Goal: Information Seeking & Learning: Check status

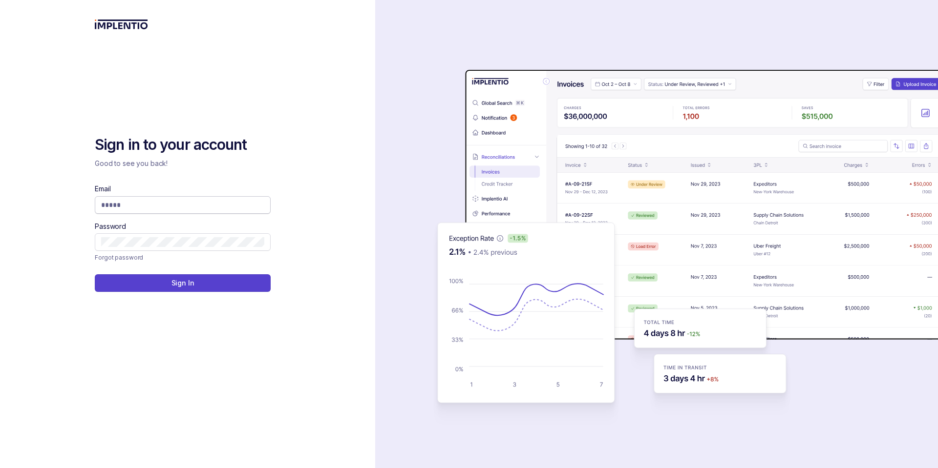
click at [229, 203] on input "Email" at bounding box center [182, 205] width 163 height 10
click at [210, 203] on input "Email" at bounding box center [182, 205] width 163 height 10
type input "**********"
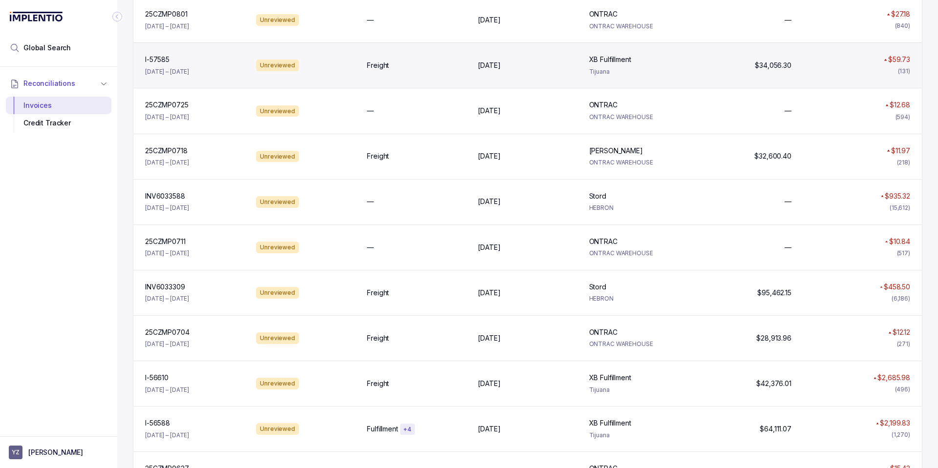
scroll to position [234, 0]
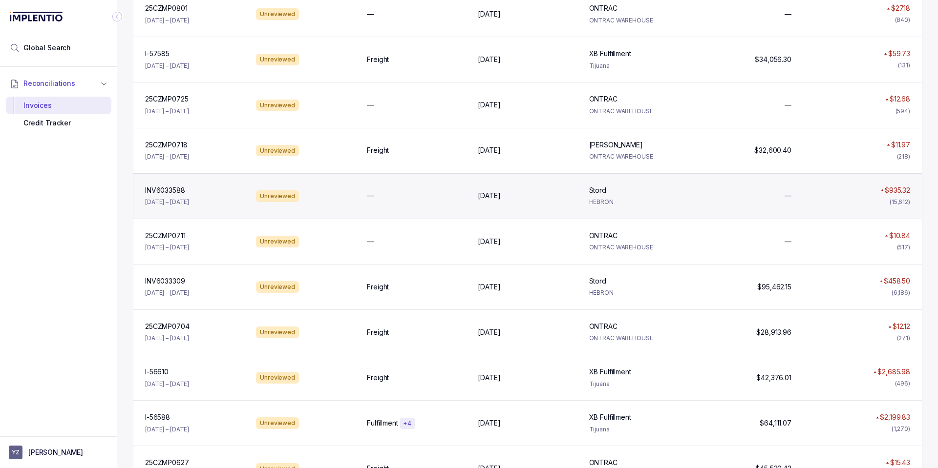
click at [697, 204] on div "INV6033588 INV6033588 Jun 4 – Jul 14, 2025 Unreviewed — Jul 14, 2025 Jul 14, 20…" at bounding box center [527, 195] width 788 height 45
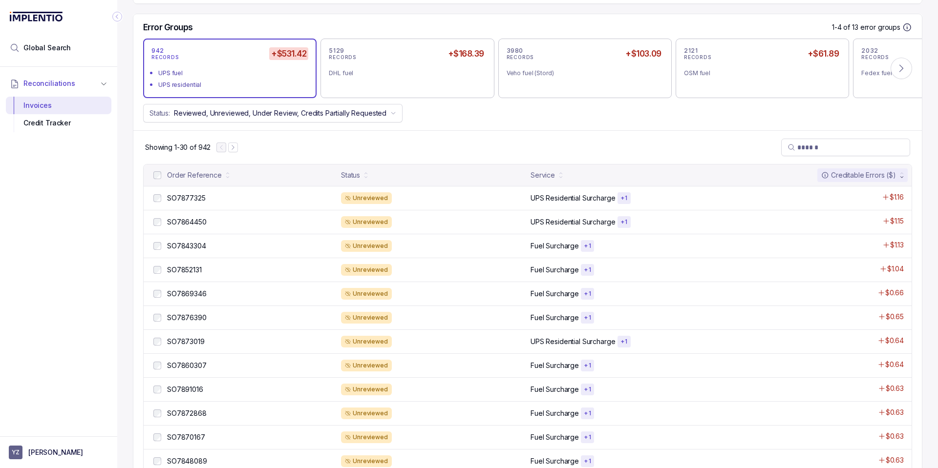
scroll to position [117, 0]
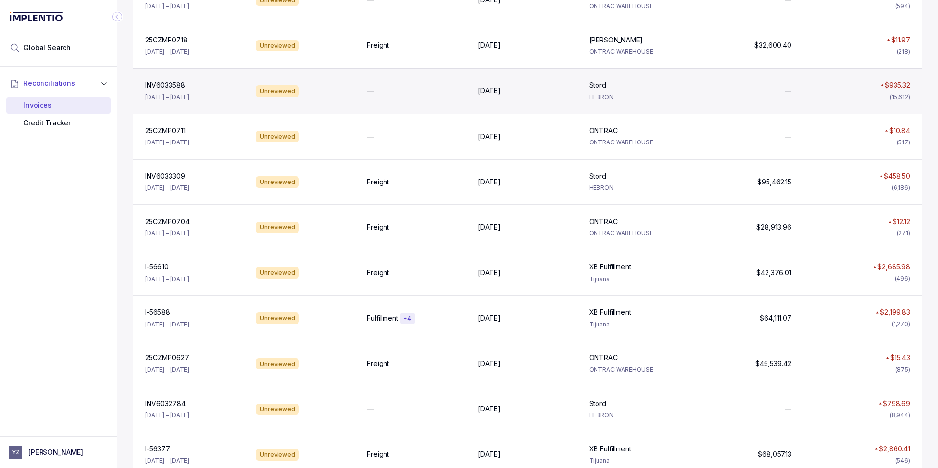
scroll to position [352, 0]
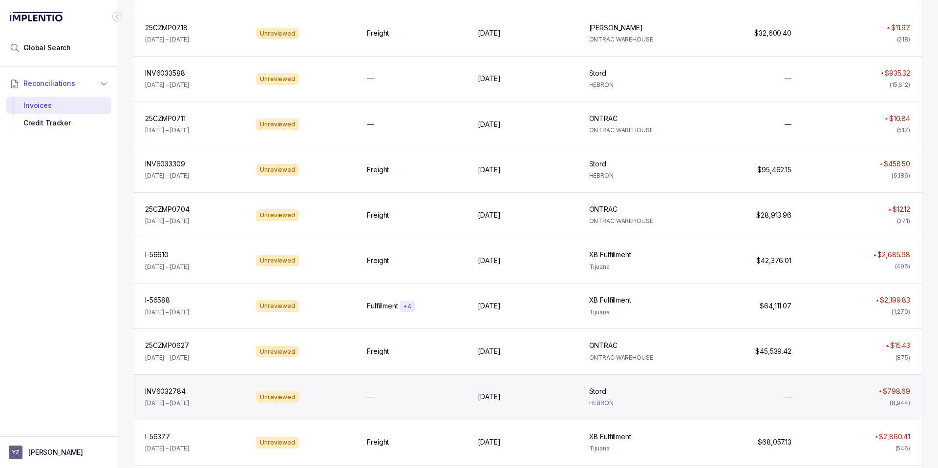
click at [665, 398] on div "Stord Stord HEBRON" at bounding box center [638, 397] width 107 height 21
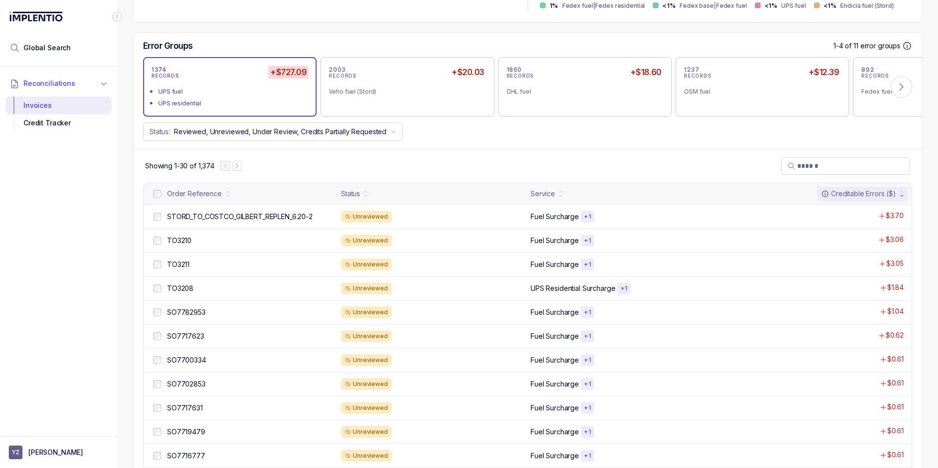
scroll to position [352, 0]
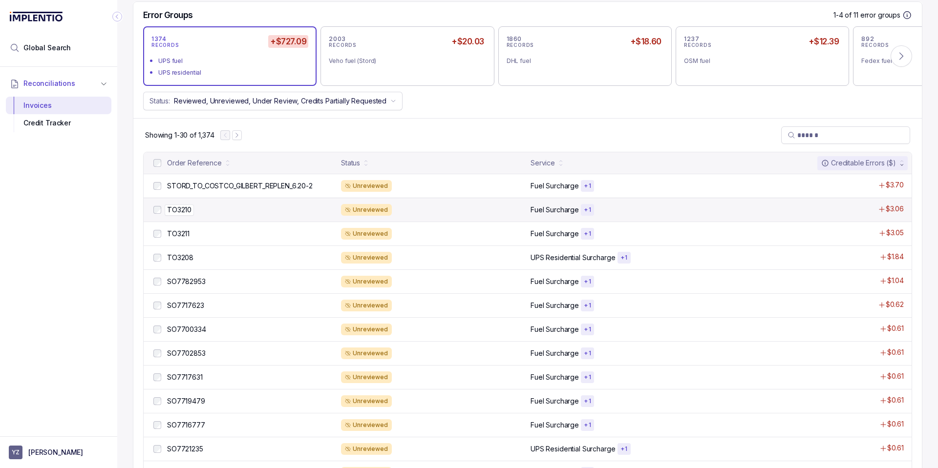
click at [238, 207] on div "TO3210 TO3210" at bounding box center [251, 210] width 168 height 10
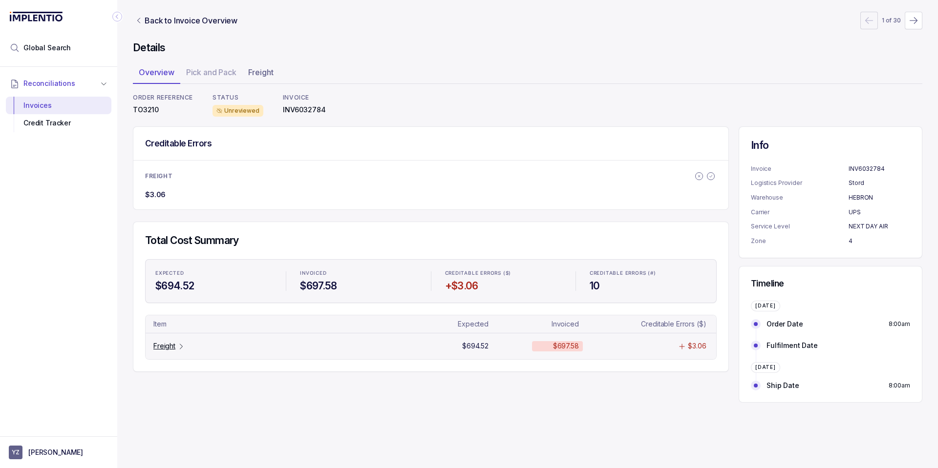
click at [168, 350] on p "Freight" at bounding box center [164, 346] width 22 height 10
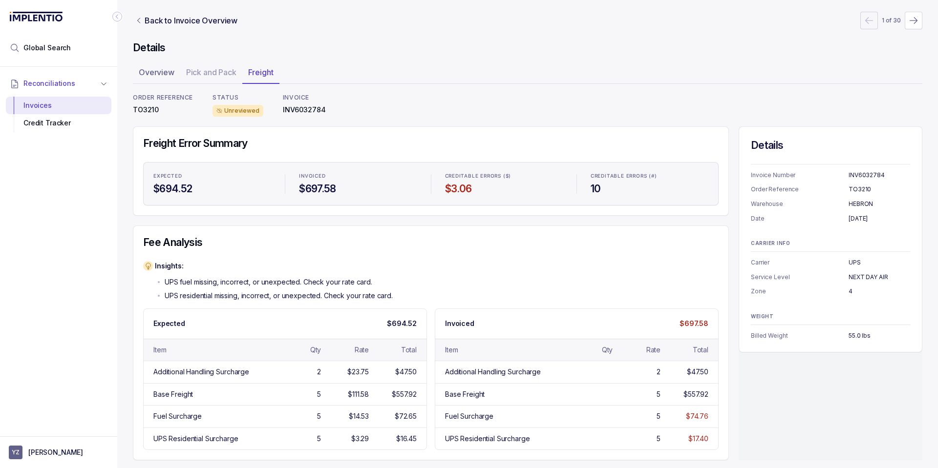
scroll to position [4, 0]
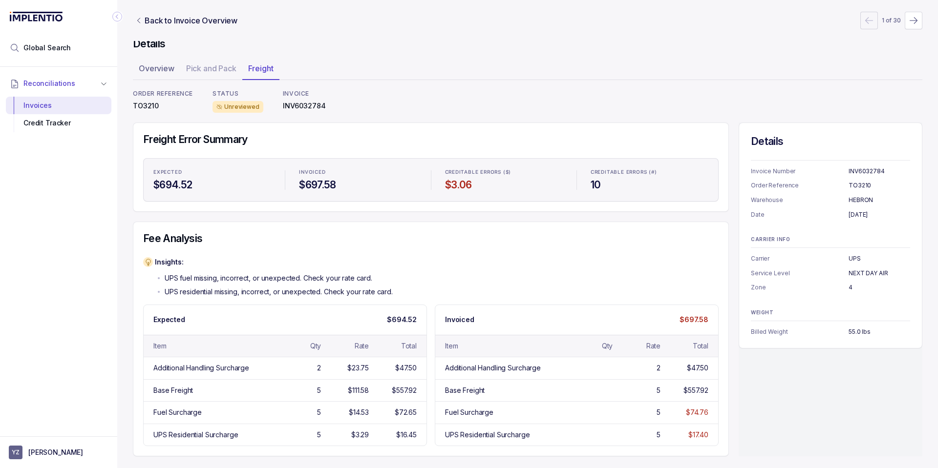
click at [155, 104] on p "TO3210" at bounding box center [163, 106] width 60 height 10
copy p "TO3210"
click at [62, 101] on div "Invoices" at bounding box center [59, 106] width 90 height 18
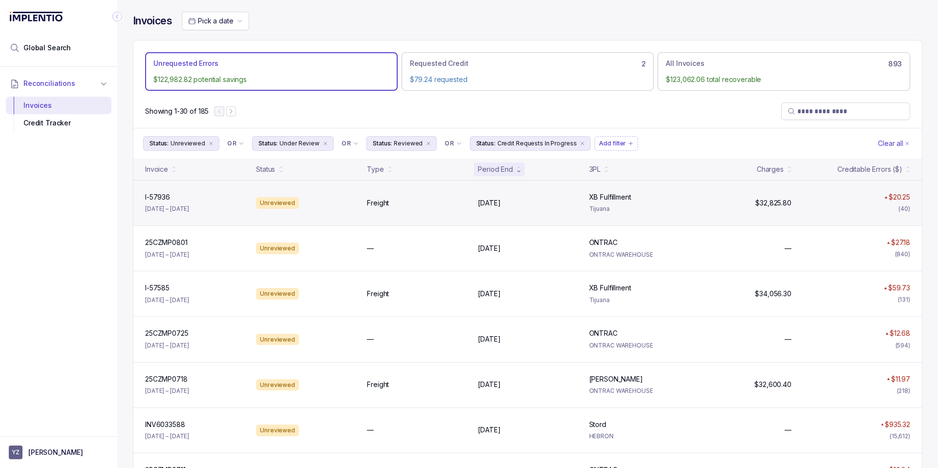
click at [433, 208] on div "Freight" at bounding box center [416, 203] width 99 height 10
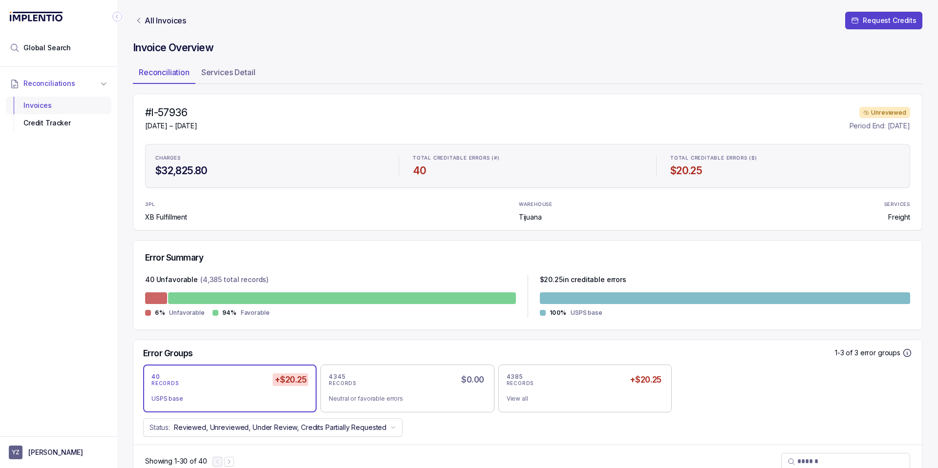
click at [76, 104] on div "Invoices" at bounding box center [59, 106] width 90 height 18
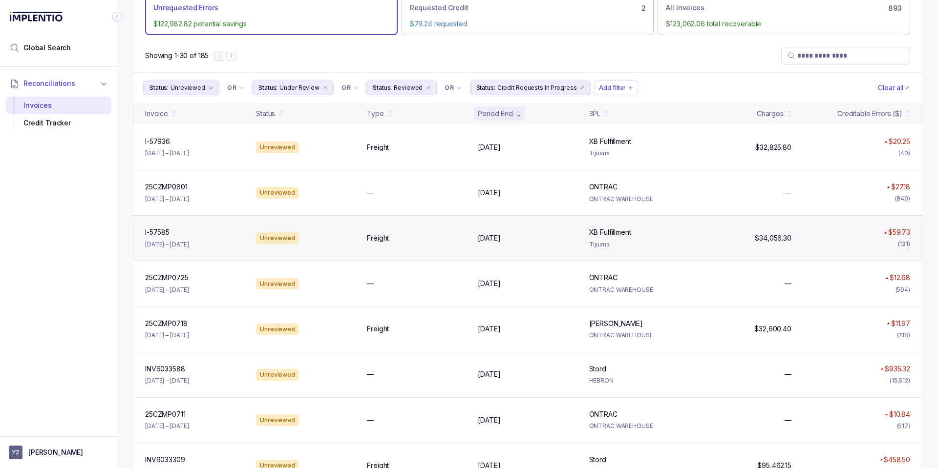
scroll to position [59, 0]
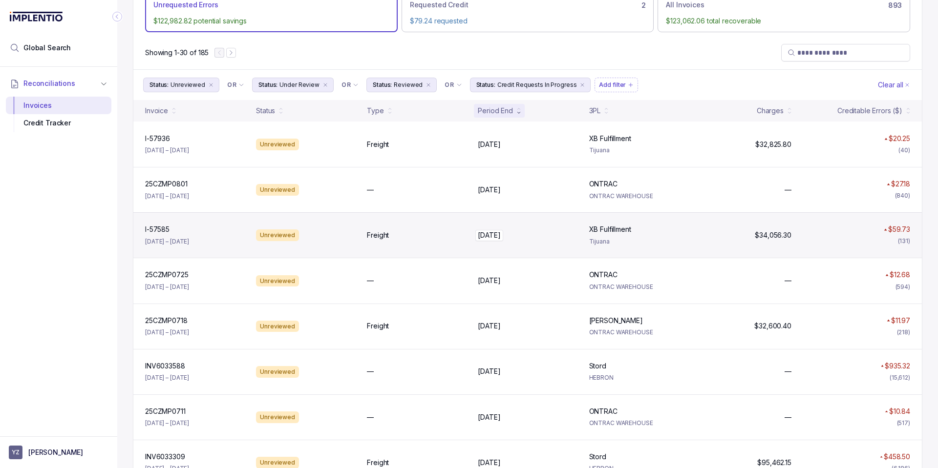
click at [551, 238] on div "Jul 27, 2025 Jul 27, 2025" at bounding box center [527, 236] width 99 height 10
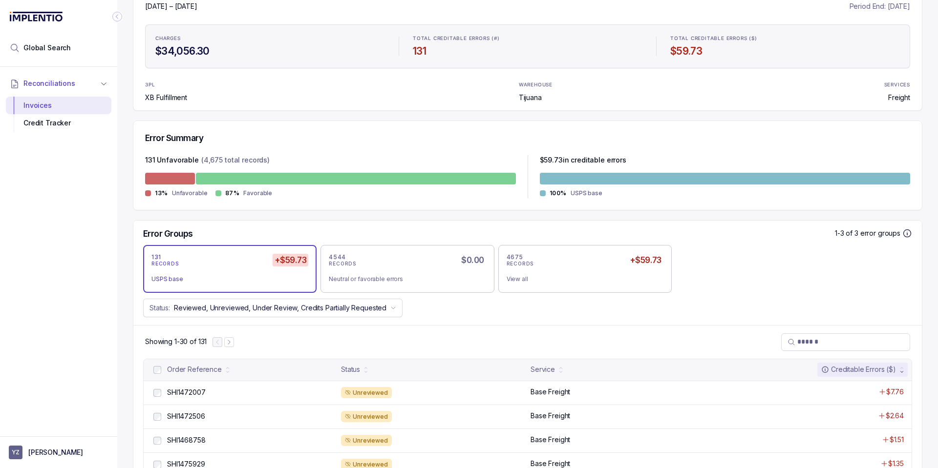
scroll to position [293, 0]
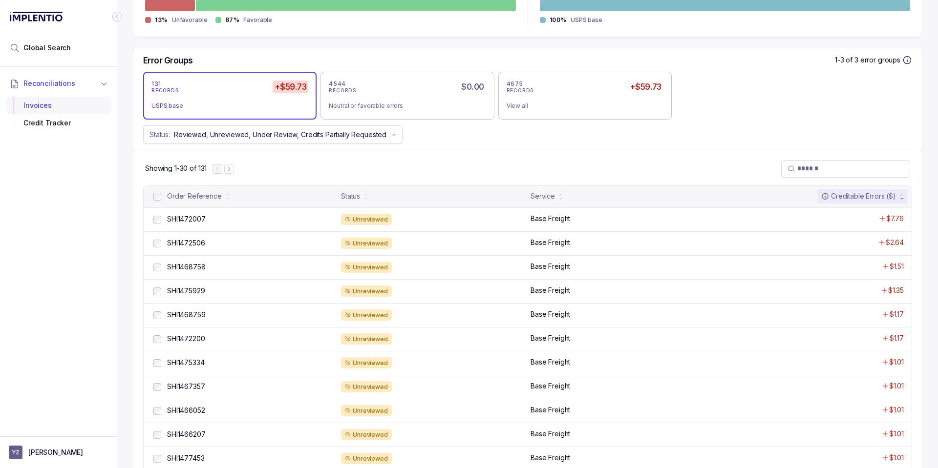
click at [59, 105] on div "Invoices" at bounding box center [59, 106] width 90 height 18
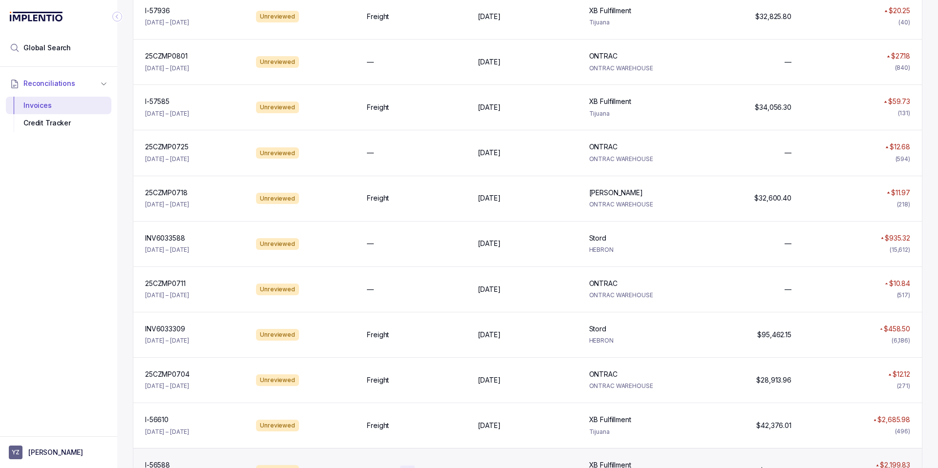
scroll to position [293, 0]
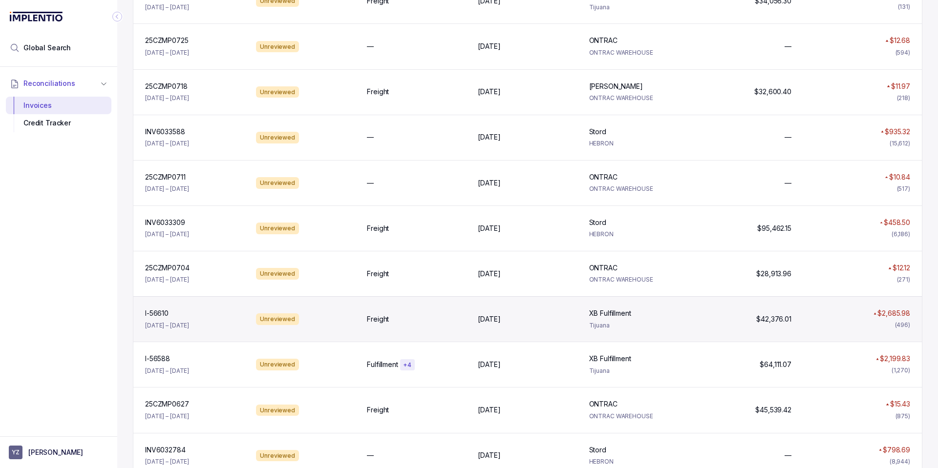
click at [434, 325] on div "I-56610 I-56610 Jun 23 – Jun 29, 2025 Unreviewed Freight Jun 29, 2025 Jun 29, 2…" at bounding box center [527, 318] width 788 height 45
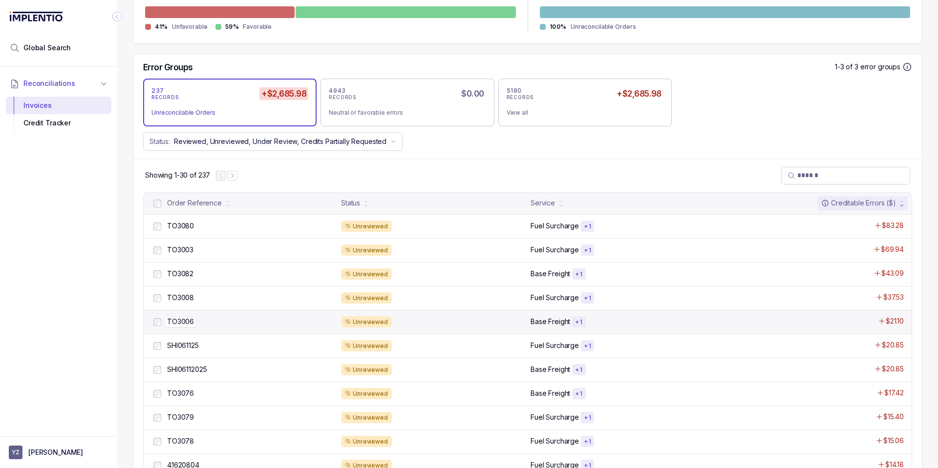
scroll to position [410, 0]
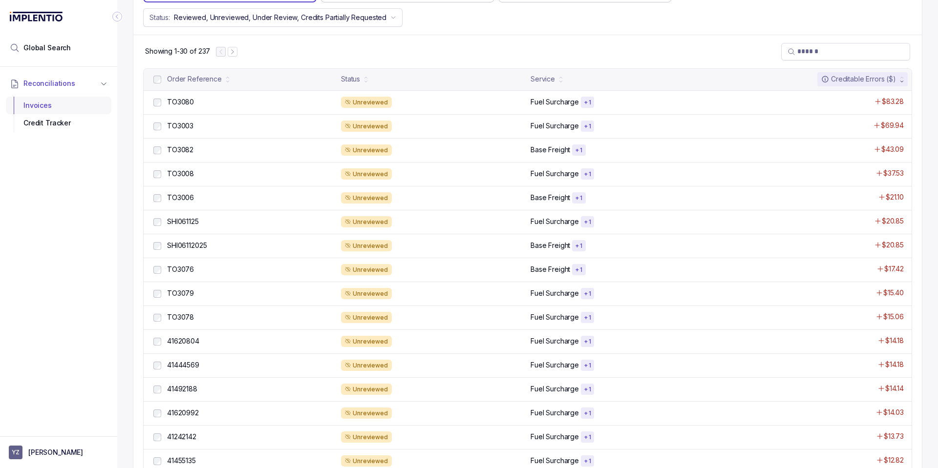
click at [71, 104] on div "Invoices" at bounding box center [59, 106] width 90 height 18
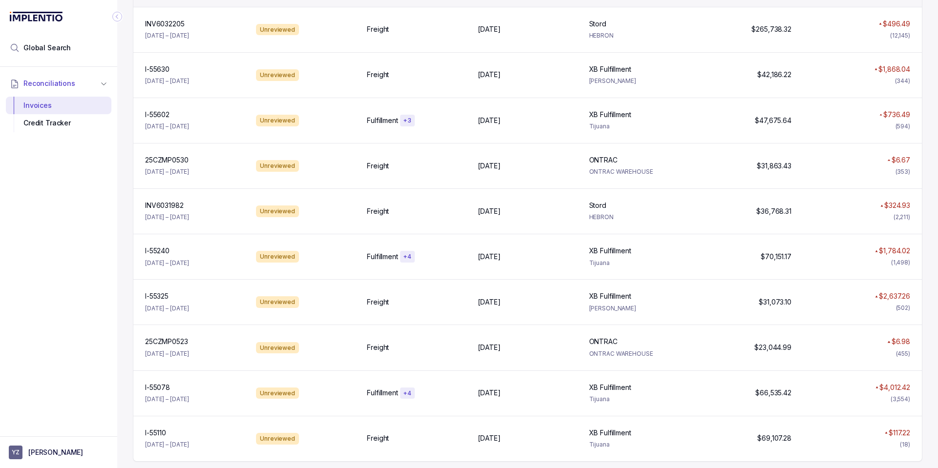
scroll to position [1089, 0]
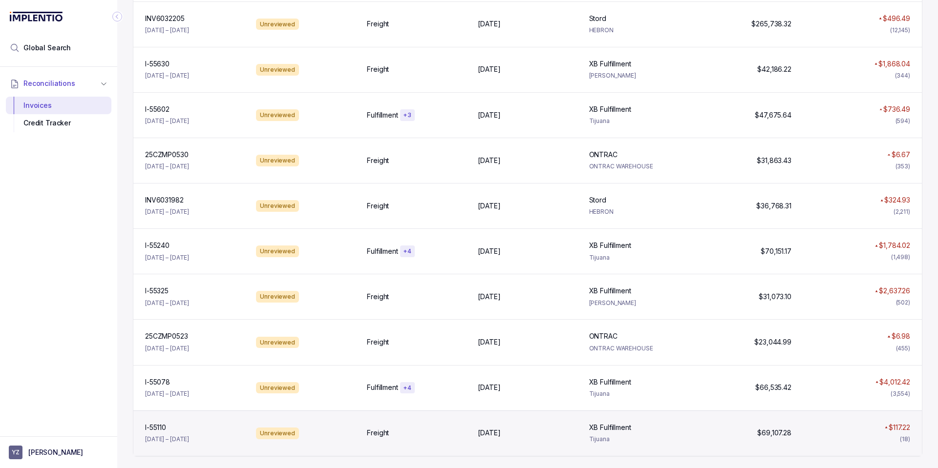
click at [330, 429] on div "Unreviewed" at bounding box center [305, 434] width 107 height 12
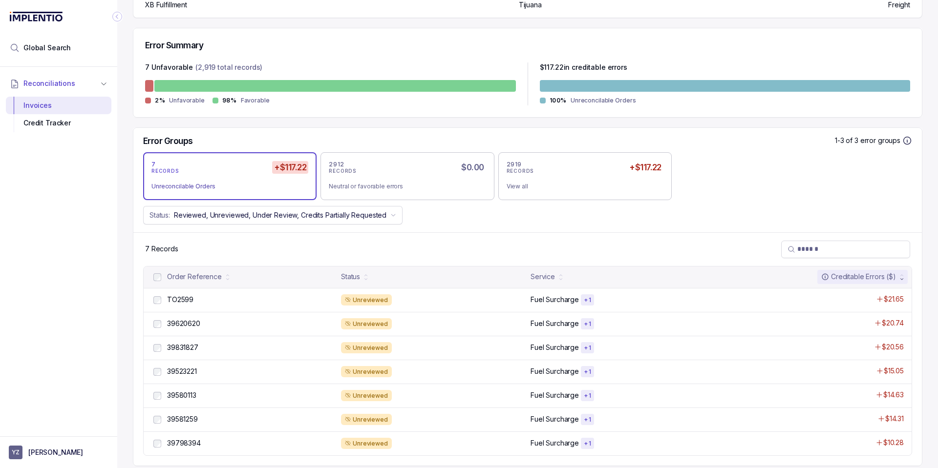
scroll to position [222, 0]
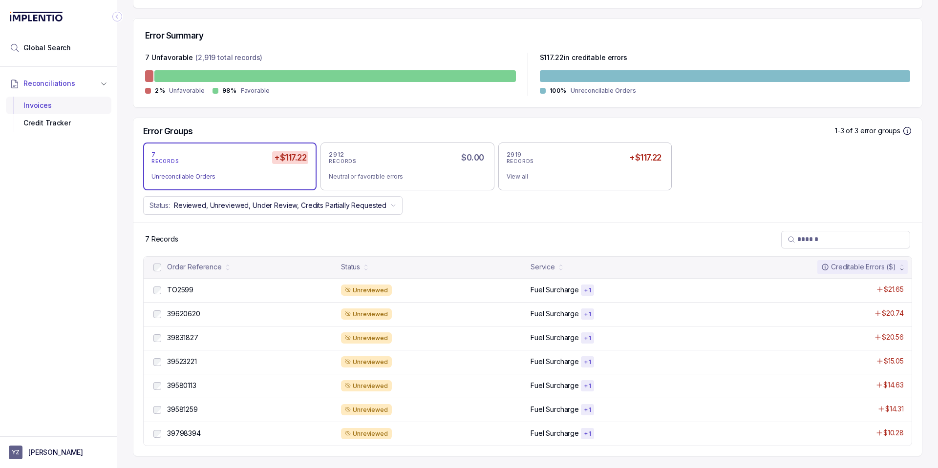
click at [54, 105] on div "Invoices" at bounding box center [59, 106] width 90 height 18
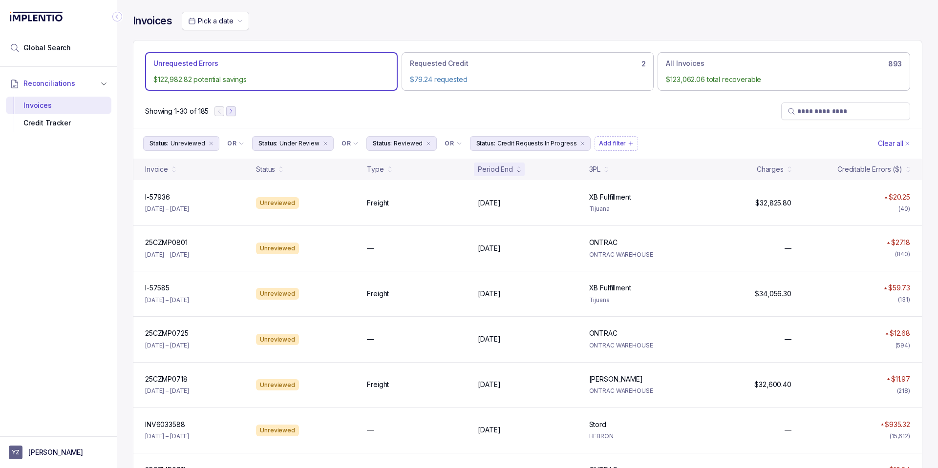
click at [232, 113] on icon "Next Page" at bounding box center [231, 111] width 2 height 4
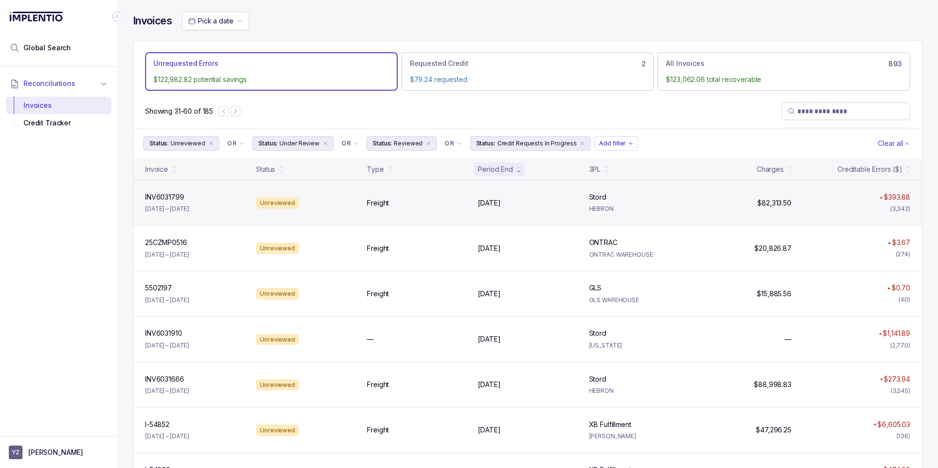
click at [350, 211] on div "INV6031799 INV6031799 May 27 – May 27, 2025 Unreviewed Freight May 27, 2025 May…" at bounding box center [527, 202] width 788 height 45
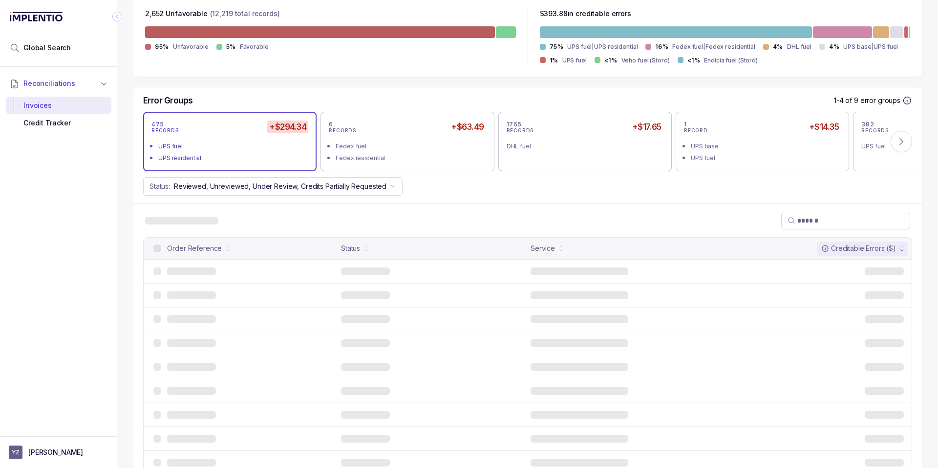
scroll to position [293, 0]
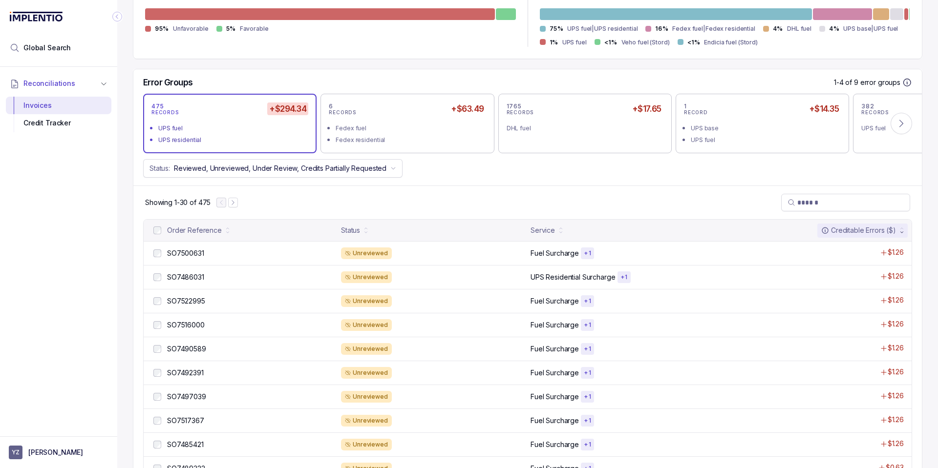
scroll to position [352, 0]
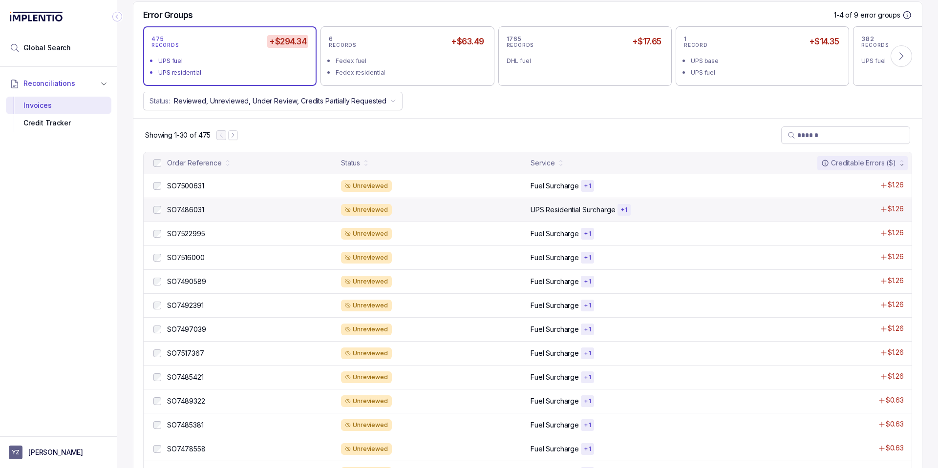
click at [421, 217] on div "SO7486031 SO7486031 Unreviewed UPS Residential Surcharge + 1 $1.26" at bounding box center [528, 210] width 768 height 24
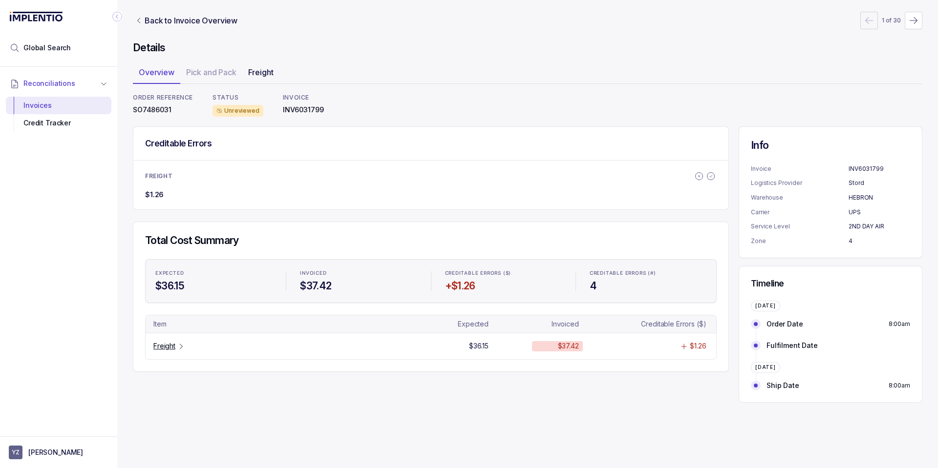
click at [265, 78] on div "Freight" at bounding box center [260, 72] width 37 height 16
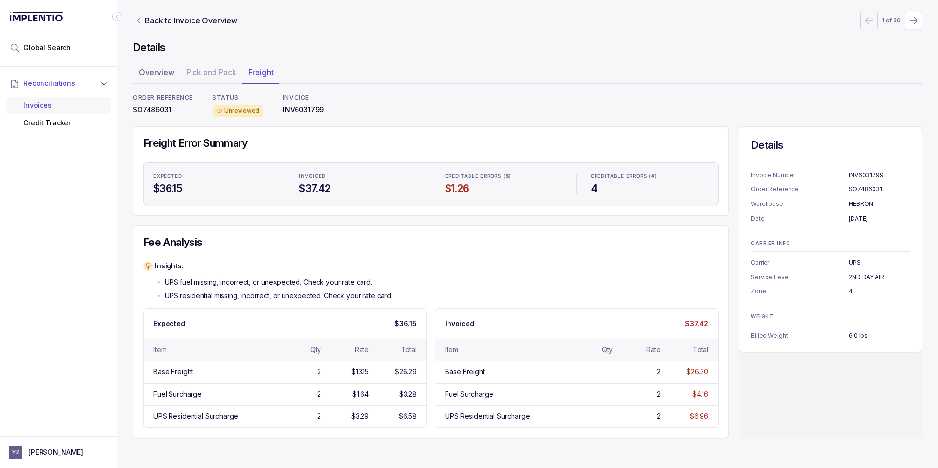
click at [54, 105] on div "Invoices" at bounding box center [59, 106] width 90 height 18
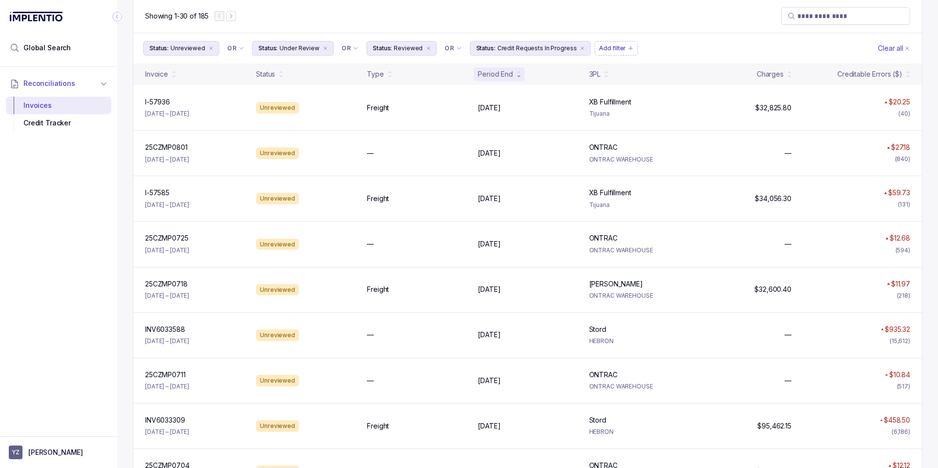
scroll to position [92, 0]
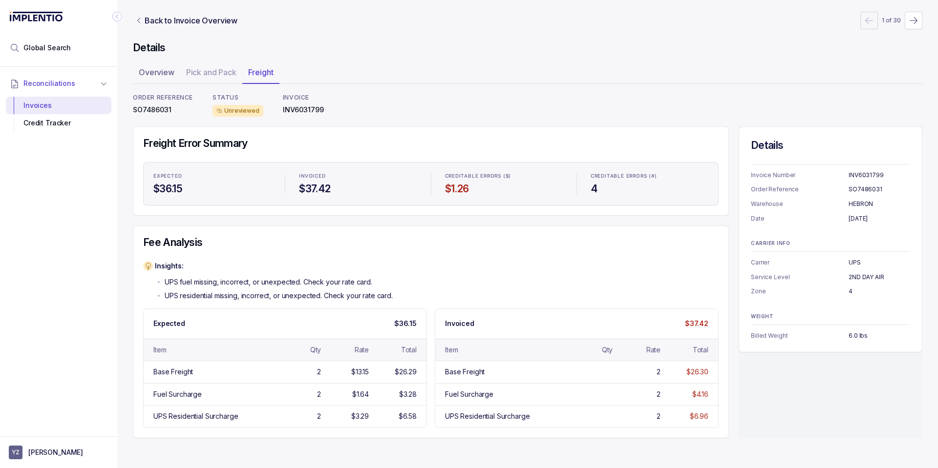
click at [584, 253] on div "Fee Analysis Insights: UPS fuel missing, incorrect, or unexpected. Check your r…" at bounding box center [431, 332] width 596 height 212
click at [58, 109] on div "Invoices" at bounding box center [59, 106] width 90 height 18
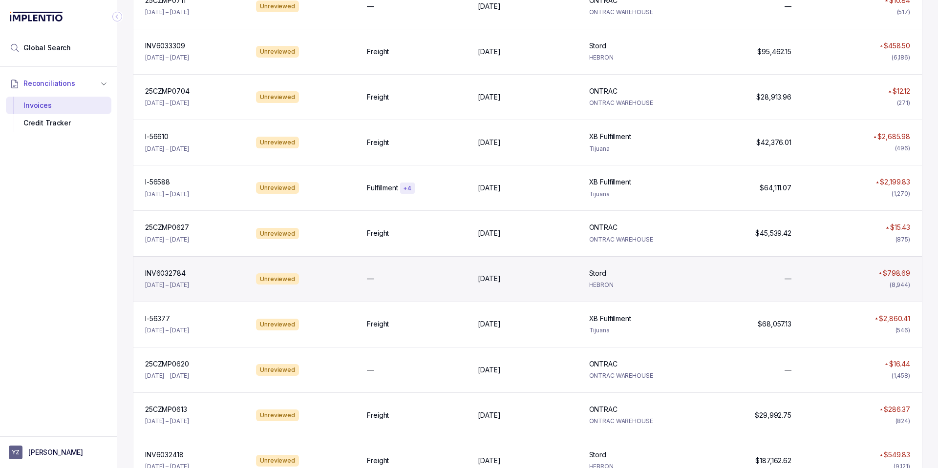
scroll to position [469, 0]
click at [248, 280] on div "INV6032784 INV6032784 [DATE] – [DATE] Unreviewed — [DATE] [DATE][GEOGRAPHIC_DAT…" at bounding box center [527, 279] width 788 height 45
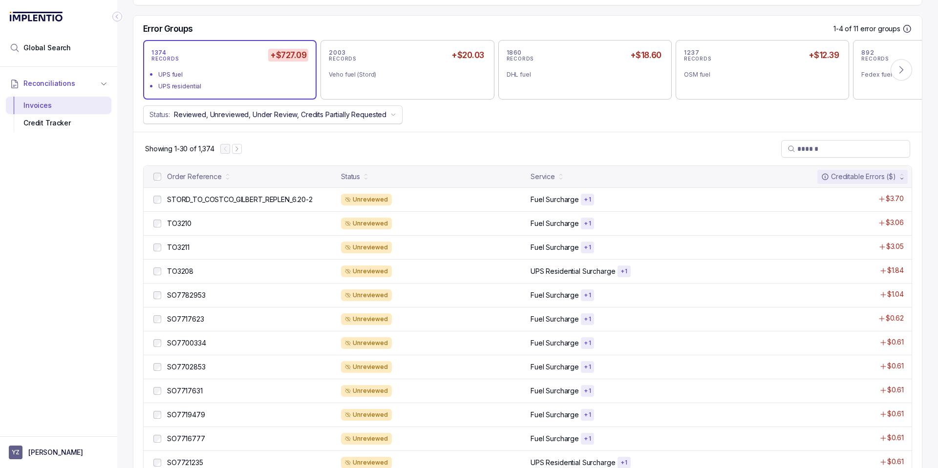
scroll to position [352, 0]
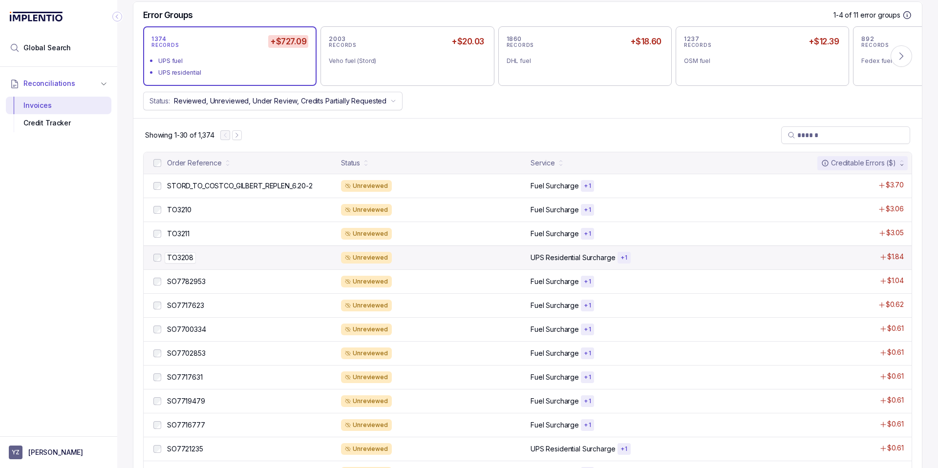
click at [266, 259] on div "TO3208 TO3208" at bounding box center [251, 258] width 168 height 10
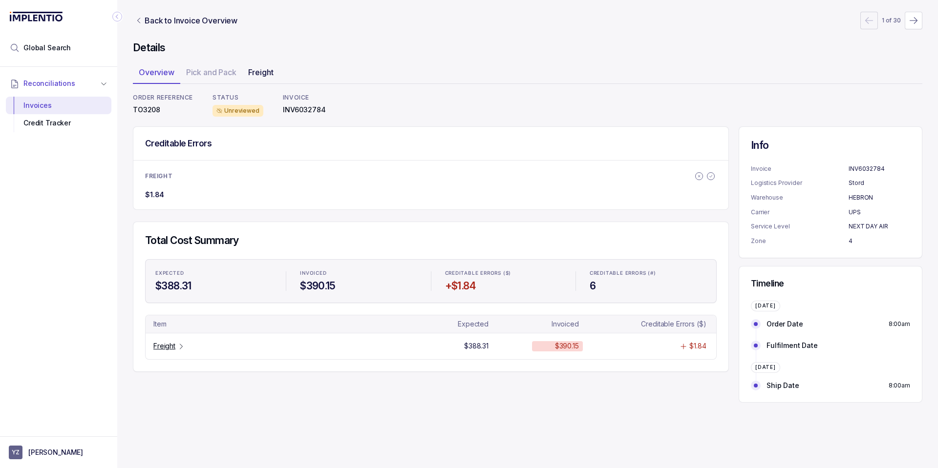
click at [269, 75] on p "Freight" at bounding box center [260, 72] width 25 height 12
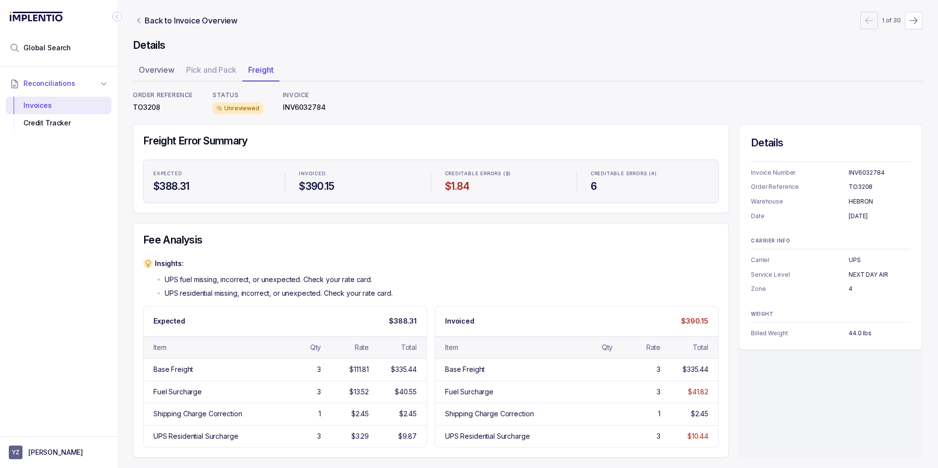
scroll to position [4, 0]
click at [77, 105] on div "Invoices" at bounding box center [59, 106] width 90 height 18
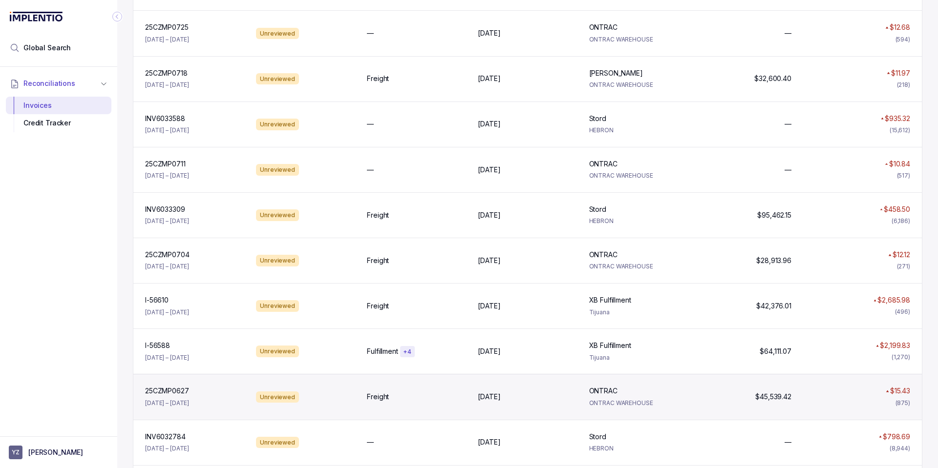
scroll to position [327, 0]
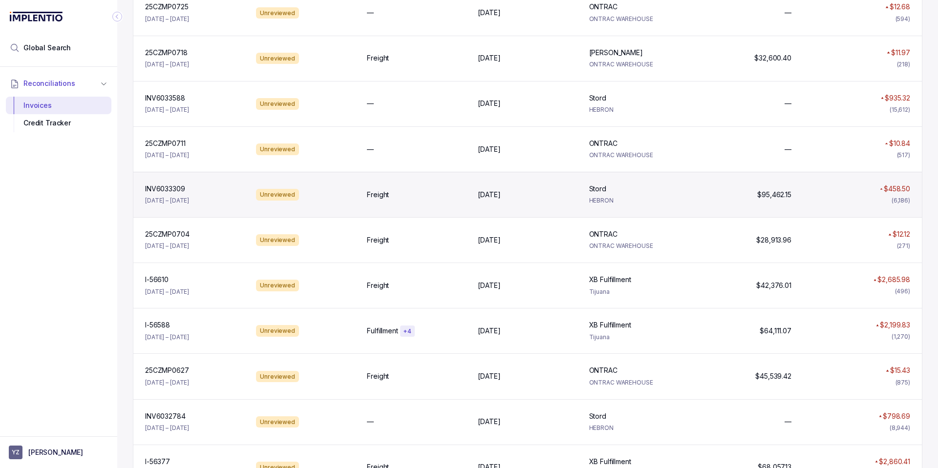
click at [223, 201] on div "INV6033309 INV6033309 [DATE] – [DATE]" at bounding box center [194, 194] width 107 height 21
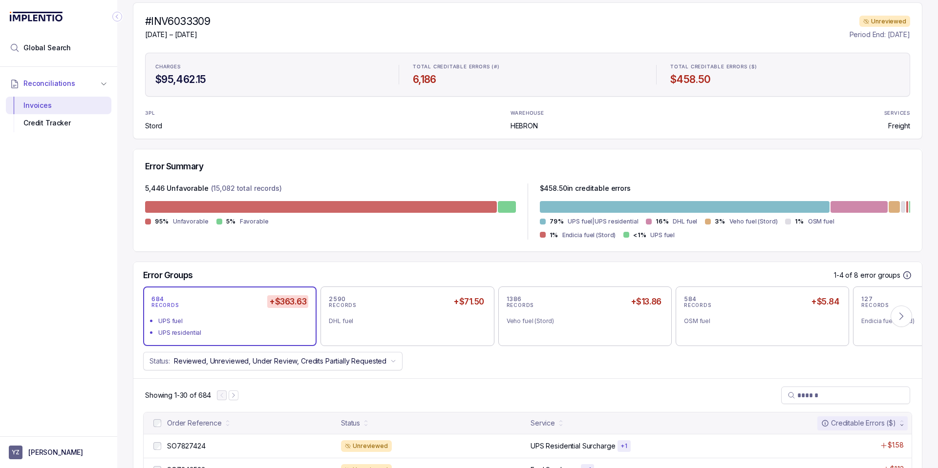
scroll to position [293, 0]
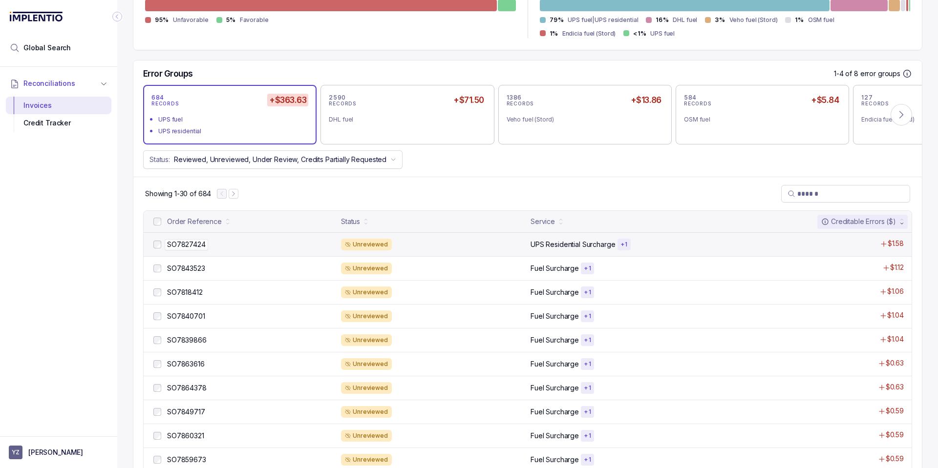
click at [239, 242] on div "SO7827424 SO7827424" at bounding box center [251, 245] width 168 height 10
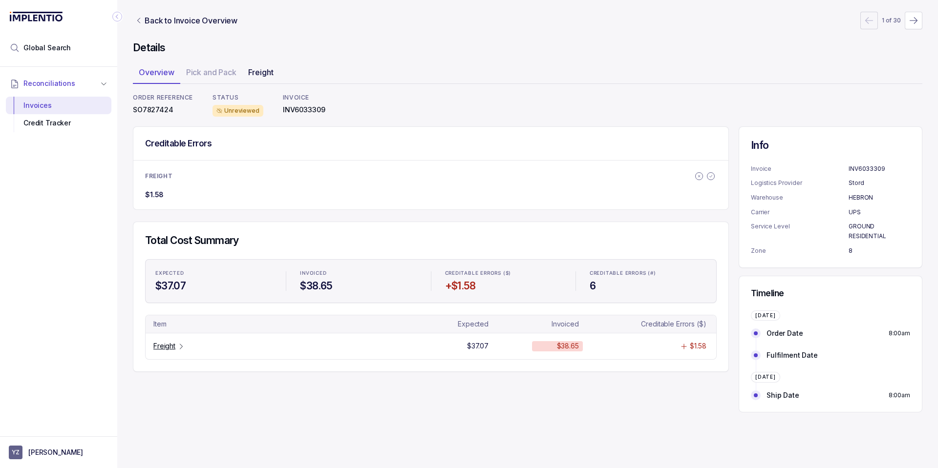
click at [258, 73] on p "Freight" at bounding box center [260, 72] width 25 height 12
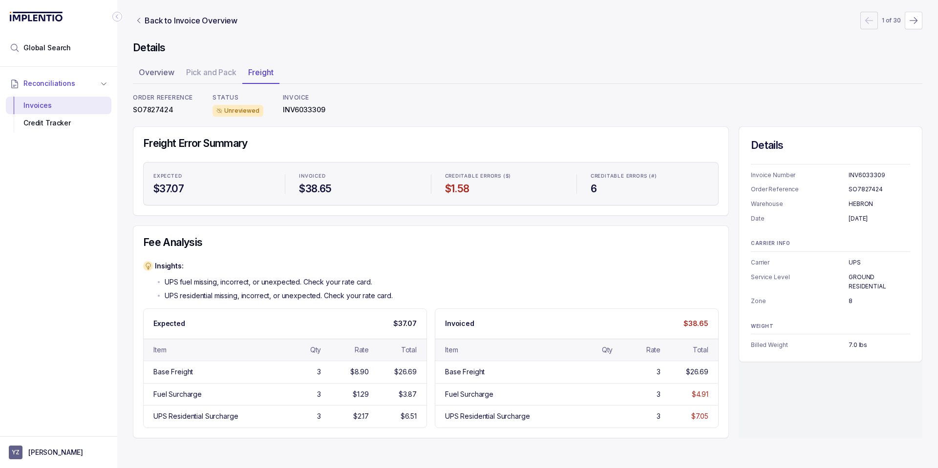
click at [562, 264] on div "Insights: UPS fuel missing, incorrect, or unexpected. Check your rate card. UPS…" at bounding box center [430, 281] width 575 height 40
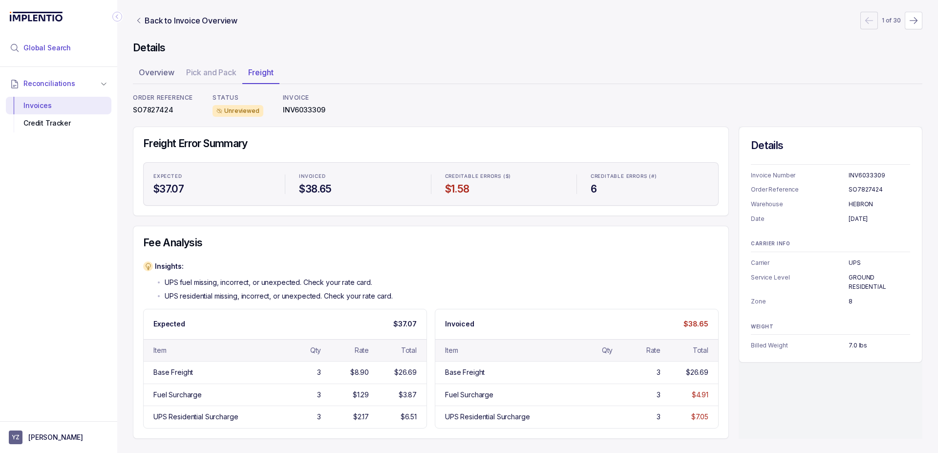
click at [50, 42] on li "Global Search" at bounding box center [58, 47] width 105 height 21
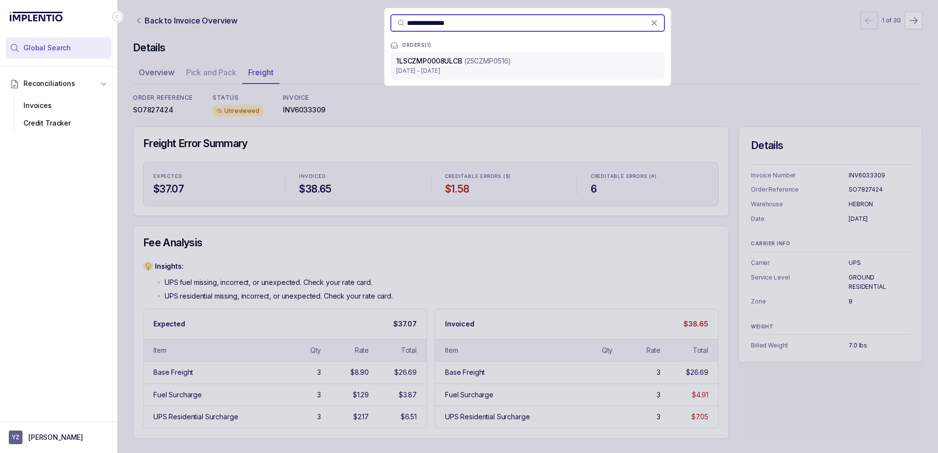
type input "**********"
click at [484, 65] on p "(25CZMP0516)" at bounding box center [487, 61] width 47 height 10
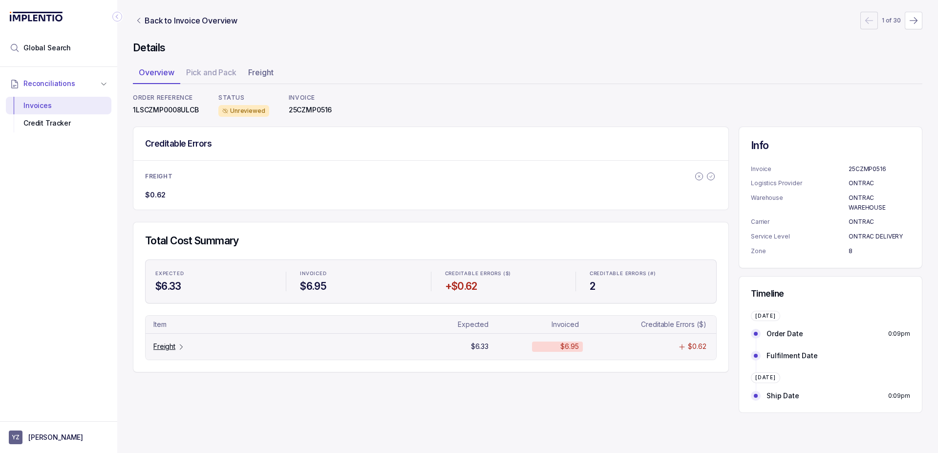
click at [171, 347] on p "Freight" at bounding box center [164, 346] width 22 height 10
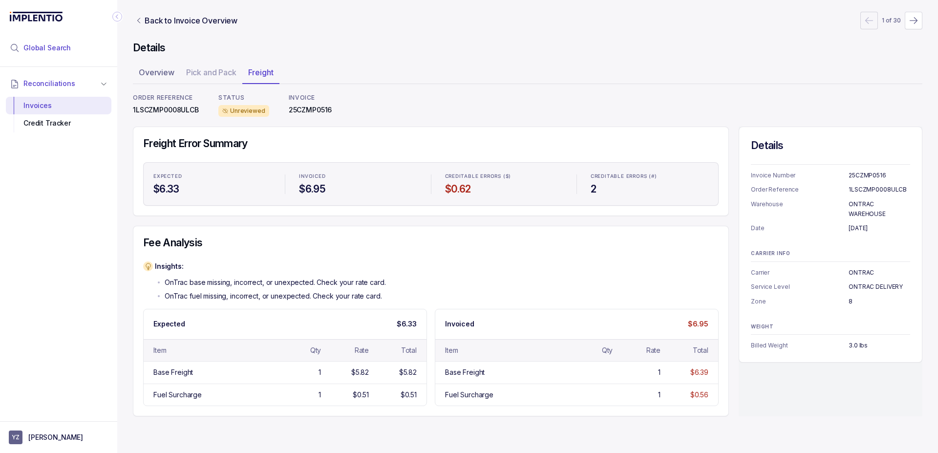
click at [61, 48] on span "Global Search" at bounding box center [46, 48] width 47 height 10
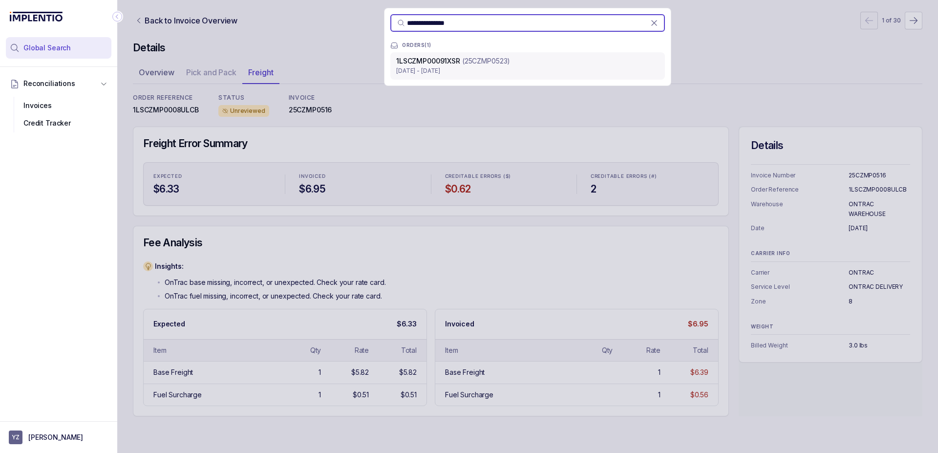
type input "**********"
click at [454, 61] on span "1LSCZMP00091XSR" at bounding box center [428, 61] width 64 height 8
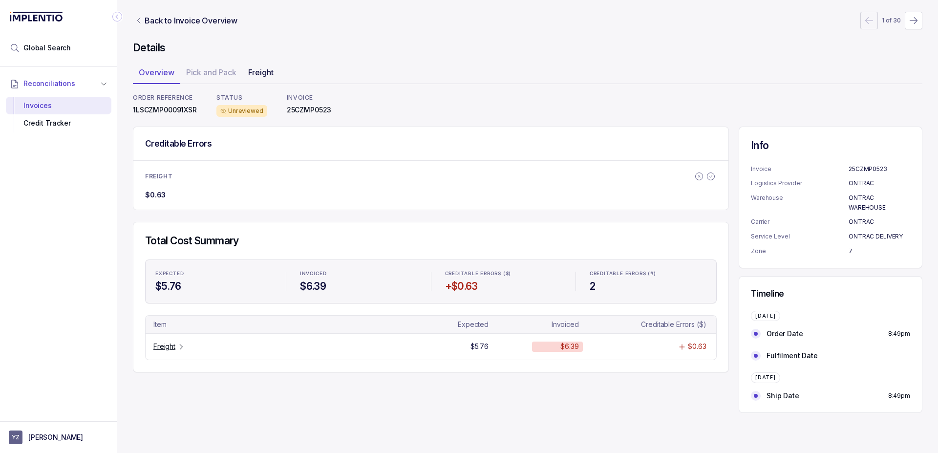
click at [260, 73] on p "Freight" at bounding box center [260, 72] width 25 height 12
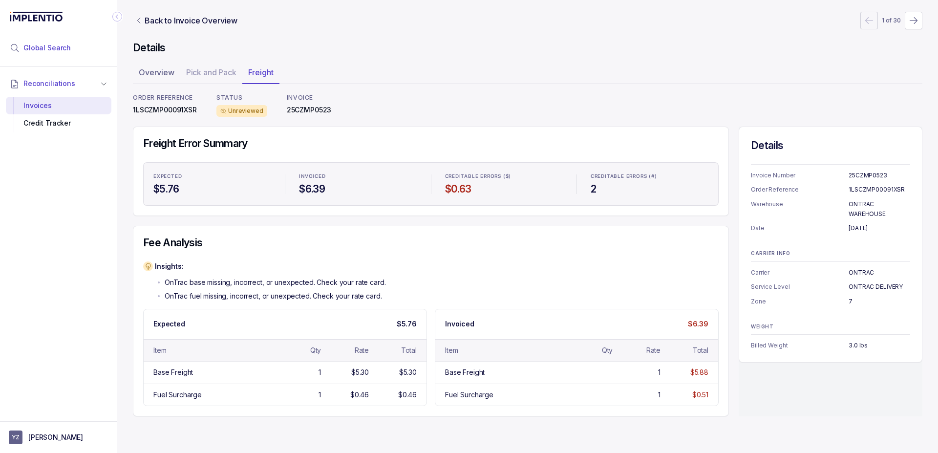
click at [56, 52] on span "Global Search" at bounding box center [46, 48] width 47 height 10
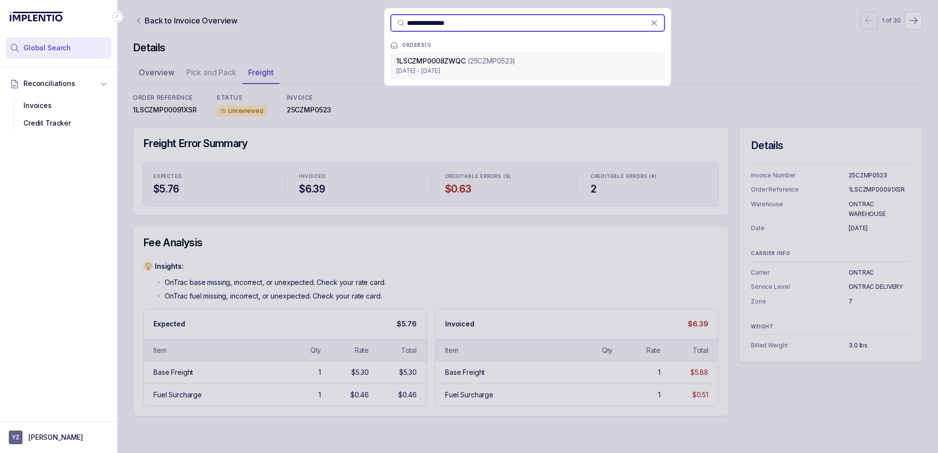
type input "**********"
click at [486, 63] on p "(25CZMP0523)" at bounding box center [491, 61] width 48 height 10
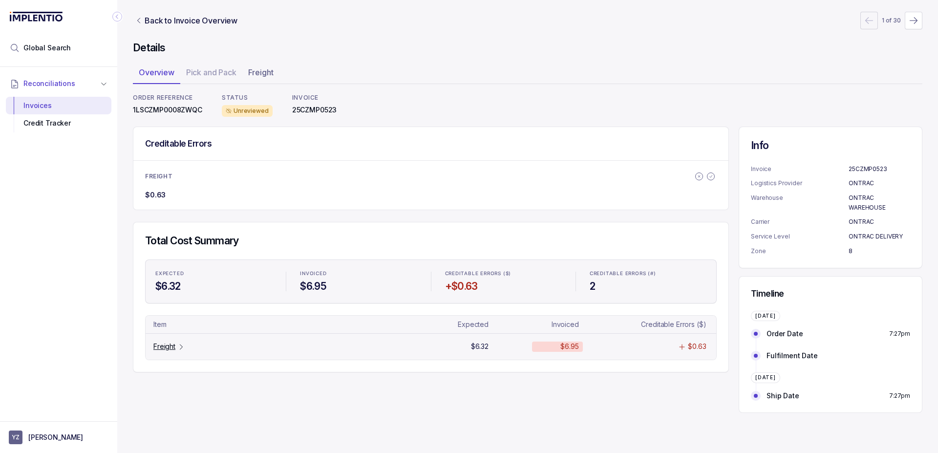
click at [169, 346] on p "Freight" at bounding box center [164, 346] width 22 height 10
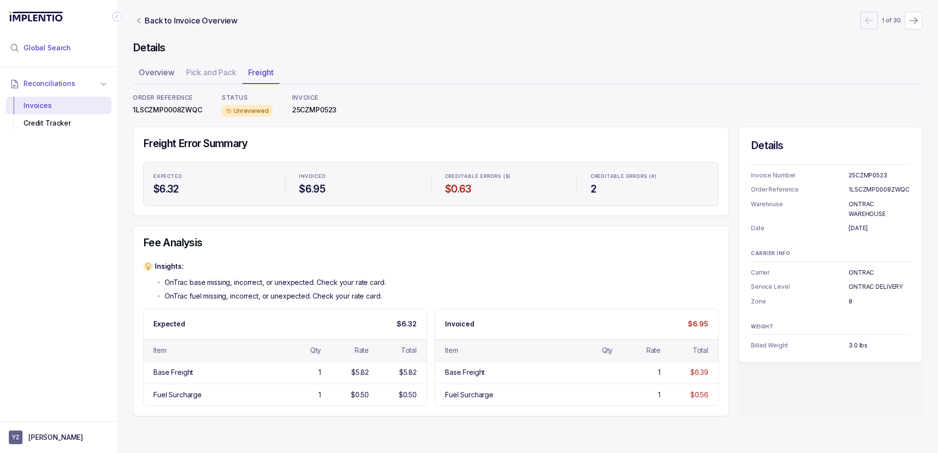
click at [49, 45] on span "Global Search" at bounding box center [46, 48] width 47 height 10
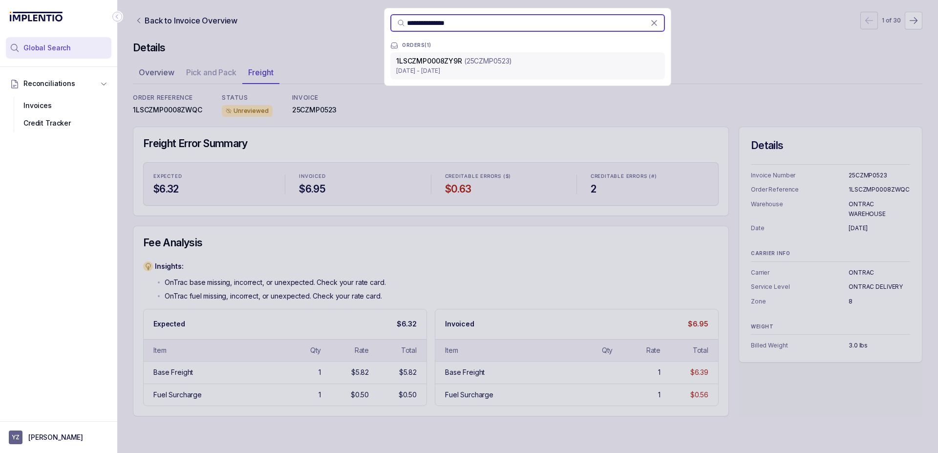
type input "**********"
click at [448, 63] on span "1LSCZMP0008ZY9R" at bounding box center [429, 61] width 66 height 8
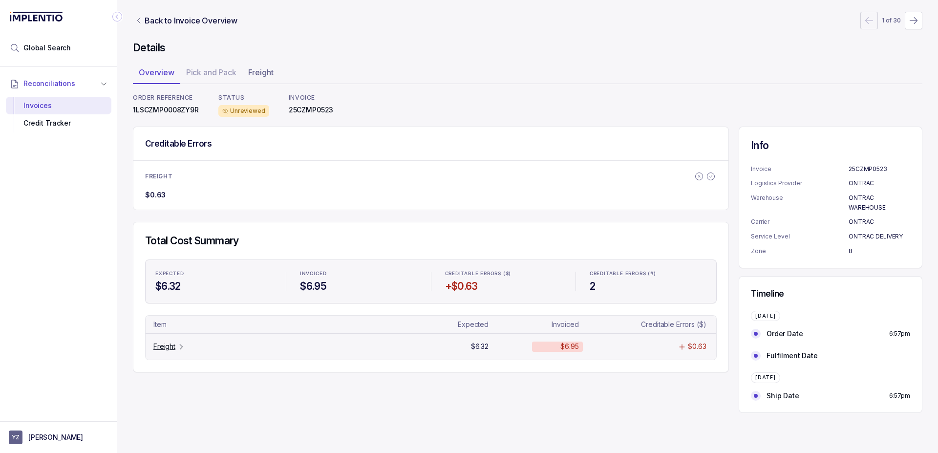
click at [169, 344] on p "Freight" at bounding box center [164, 346] width 22 height 10
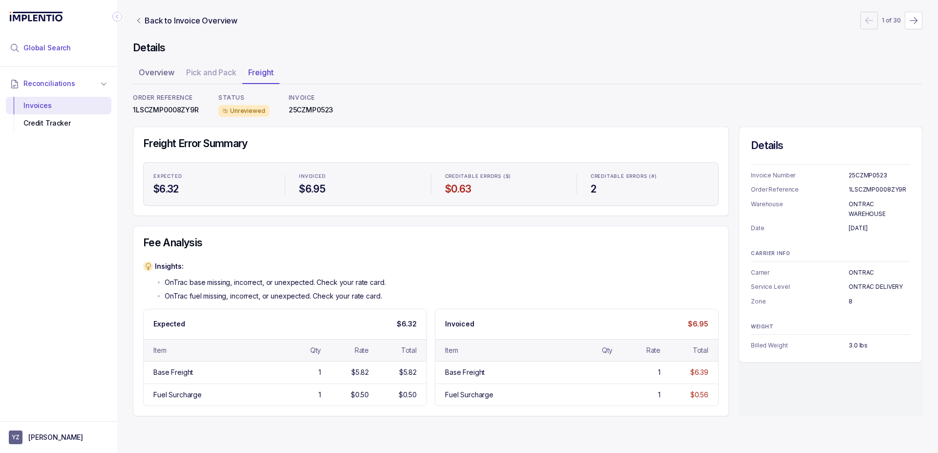
click at [78, 52] on li "Global Search" at bounding box center [58, 47] width 105 height 21
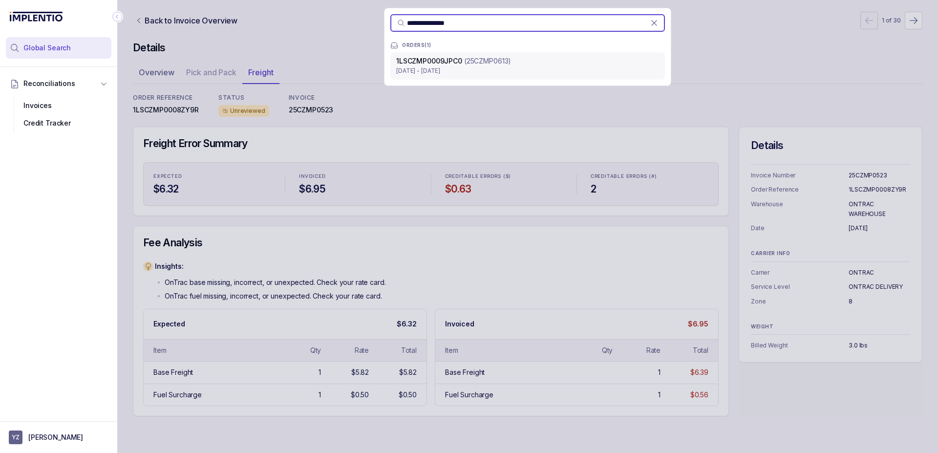
type input "**********"
click at [455, 69] on p "[DATE] - [DATE]" at bounding box center [527, 71] width 263 height 10
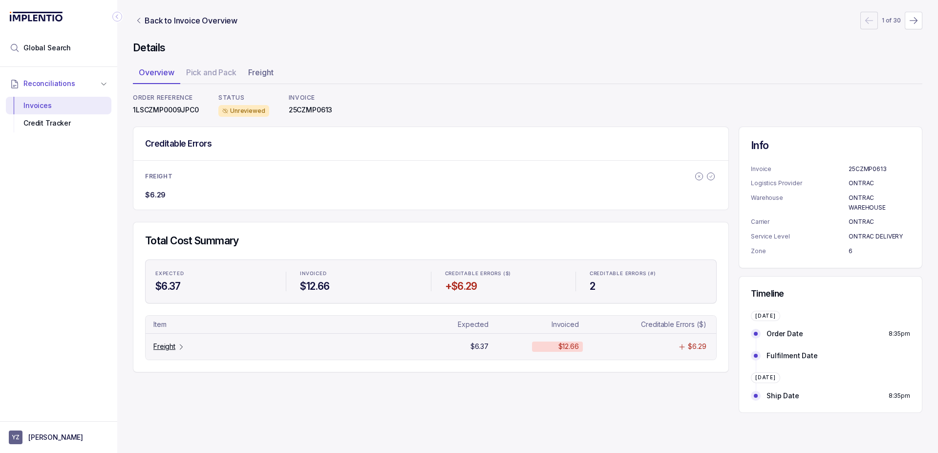
click at [178, 350] on icon "Table Cell-link 0" at bounding box center [181, 347] width 8 height 8
